Goal: Browse casually: Explore the website without a specific task or goal

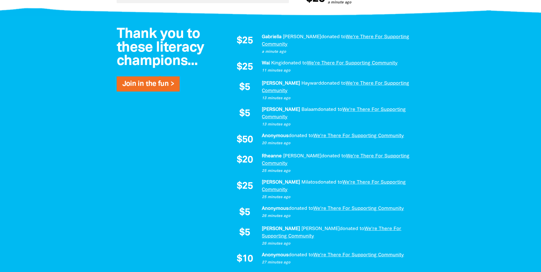
scroll to position [399, 0]
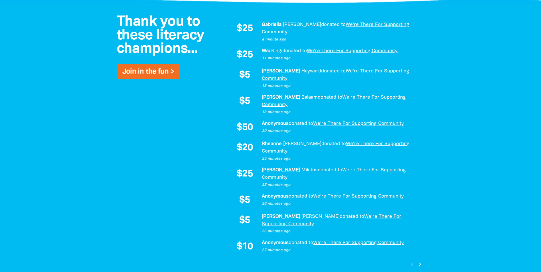
click at [419, 261] on icon "chevron_right" at bounding box center [420, 264] width 7 height 7
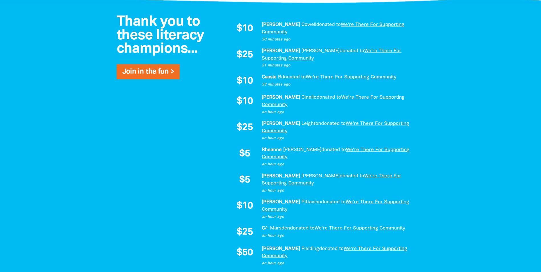
click at [419, 272] on icon "chevron_right" at bounding box center [420, 276] width 7 height 7
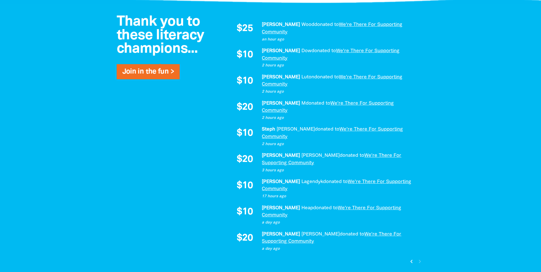
click at [411, 258] on icon "chevron_left" at bounding box center [411, 261] width 7 height 7
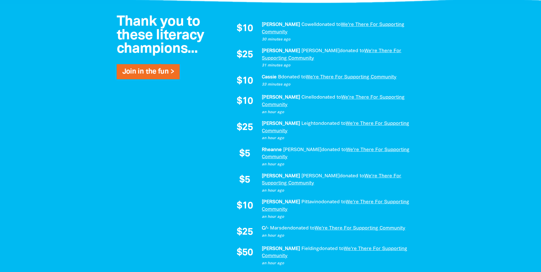
click at [419, 272] on icon "chevron_right" at bounding box center [420, 276] width 7 height 7
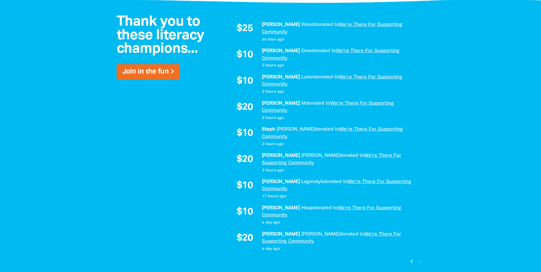
click at [410, 258] on icon "chevron_left" at bounding box center [411, 261] width 7 height 7
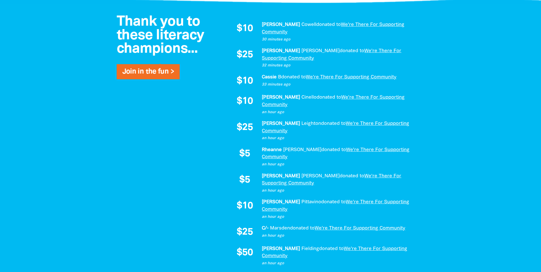
click at [410, 272] on icon "chevron_left" at bounding box center [411, 276] width 7 height 7
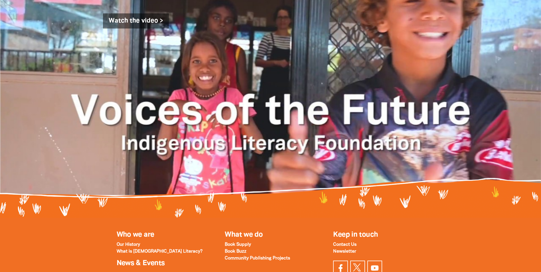
scroll to position [742, 0]
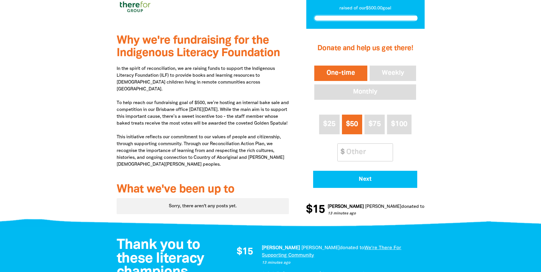
scroll to position [285, 0]
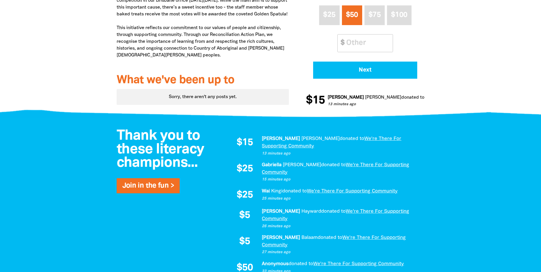
drag, startPoint x: 260, startPoint y: 141, endPoint x: 260, endPoint y: 152, distance: 10.8
click at [260, 152] on div "$15 Sharron Radford donated to We're There For Supporting Community 13 minutes …" at bounding box center [324, 259] width 188 height 248
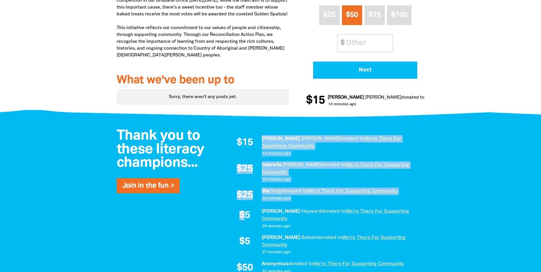
drag, startPoint x: 239, startPoint y: 150, endPoint x: 247, endPoint y: 208, distance: 59.3
click at [247, 208] on div "$15 Sharron Radford donated to We're There For Supporting Community 13 minutes …" at bounding box center [324, 259] width 188 height 248
click at [247, 211] on span "$5" at bounding box center [244, 216] width 11 height 10
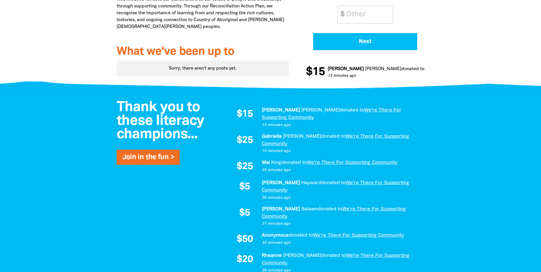
scroll to position [293, 0]
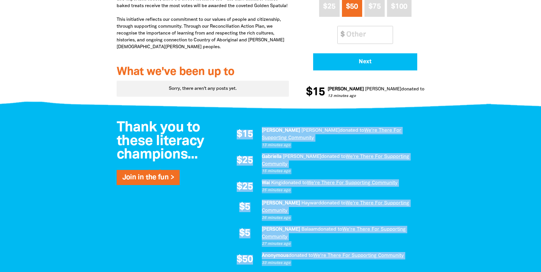
drag, startPoint x: 238, startPoint y: 134, endPoint x: 259, endPoint y: 250, distance: 117.9
click at [259, 250] on div "$15 Sharron Radford donated to We're There For Supporting Community 13 minutes …" at bounding box center [324, 251] width 188 height 248
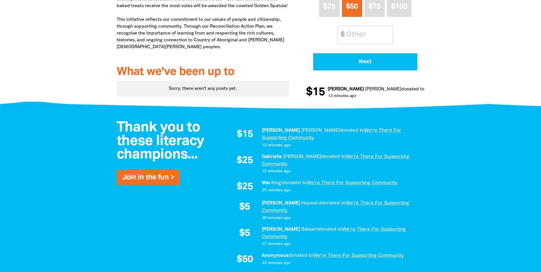
click at [258, 249] on div "$15 Sharron Radford donated to We're There For Supporting Community 13 minutes …" at bounding box center [324, 251] width 188 height 248
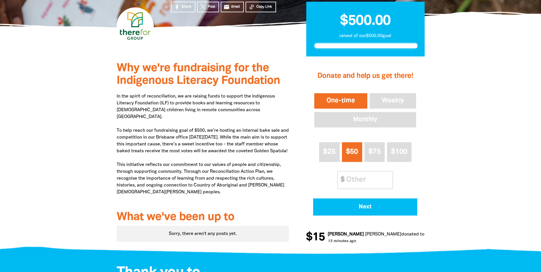
scroll to position [151, 0]
